Goal: Find specific page/section: Find specific page/section

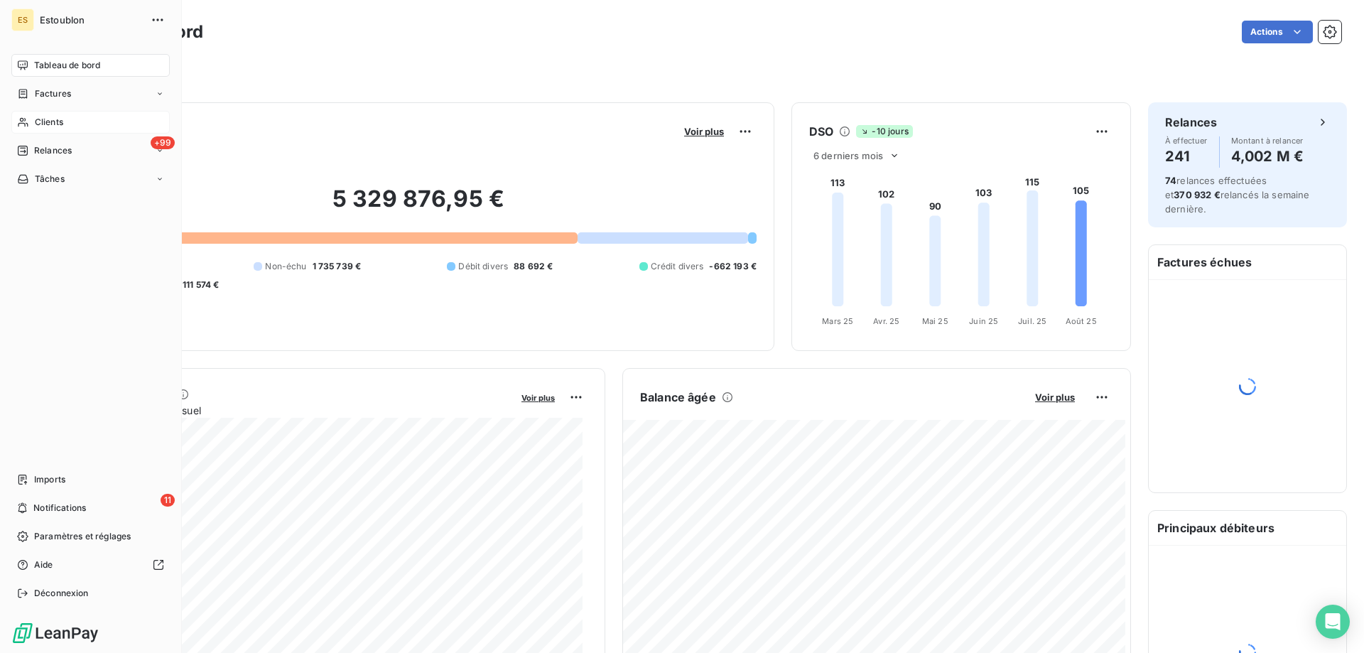
click at [33, 119] on div "Clients" at bounding box center [90, 122] width 158 height 23
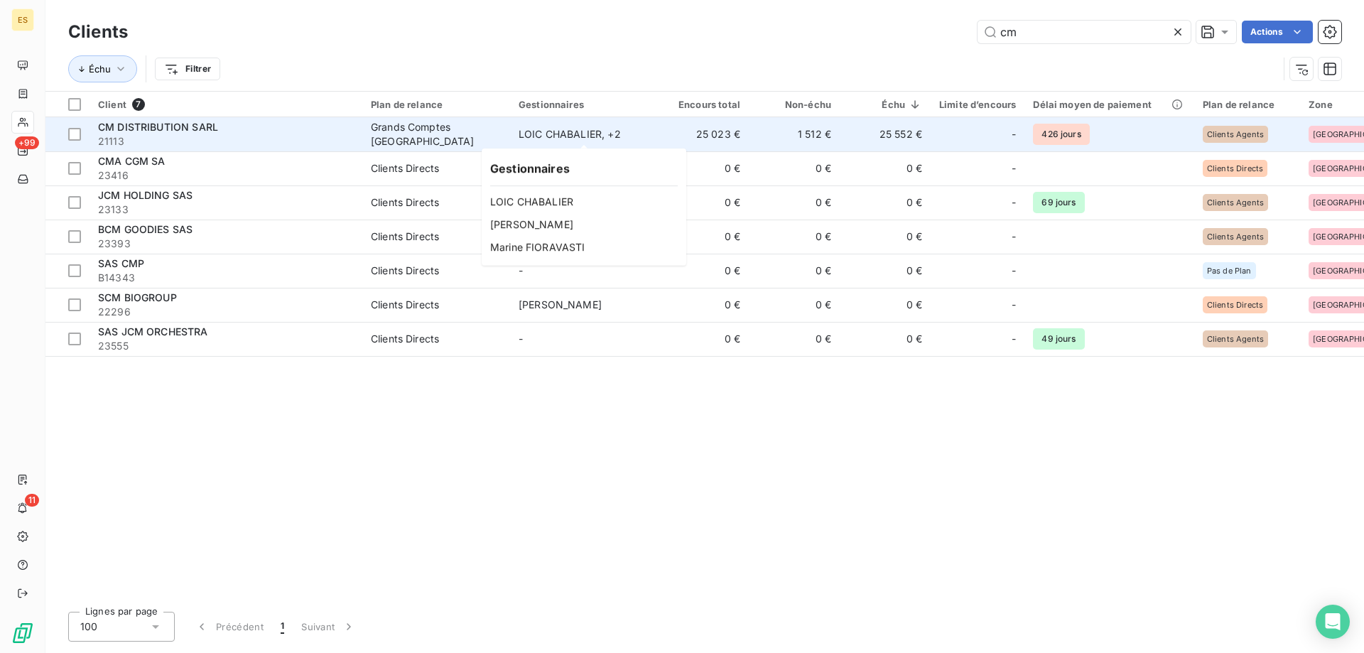
type input "cm"
click at [634, 128] on div "LOIC CHABALIER , + 2" at bounding box center [584, 134] width 131 height 14
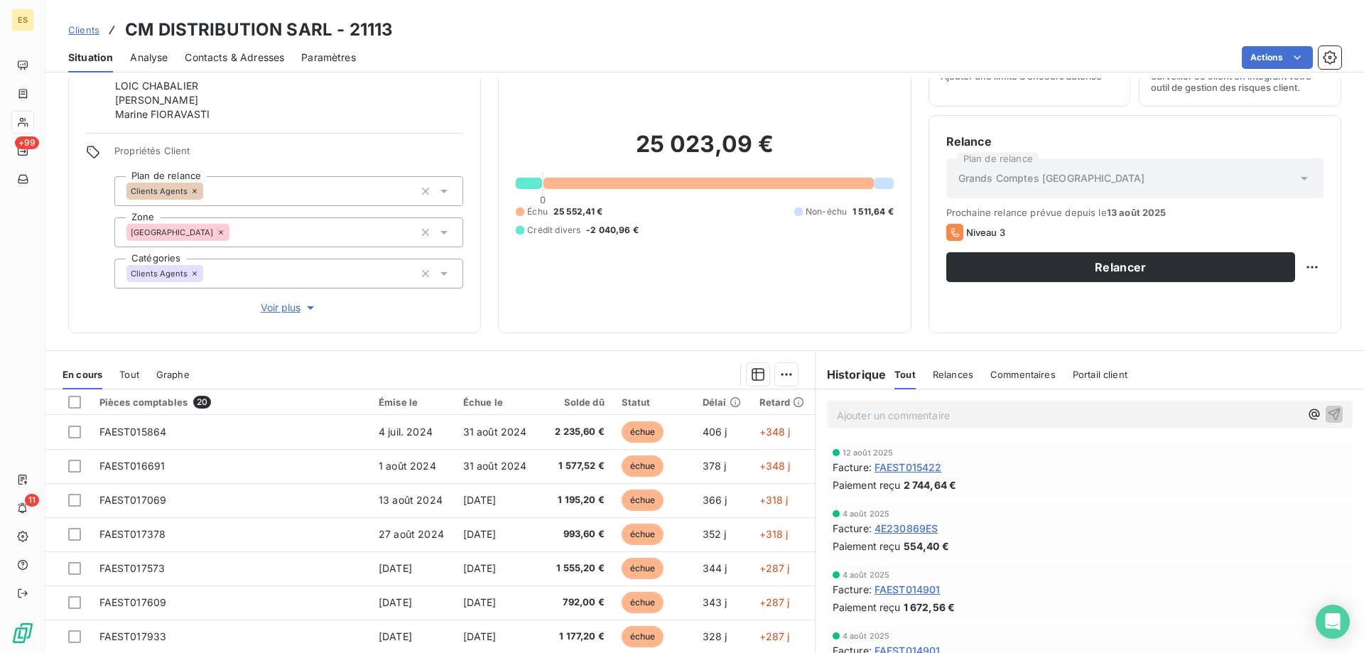
scroll to position [124, 0]
